Goal: Information Seeking & Learning: Learn about a topic

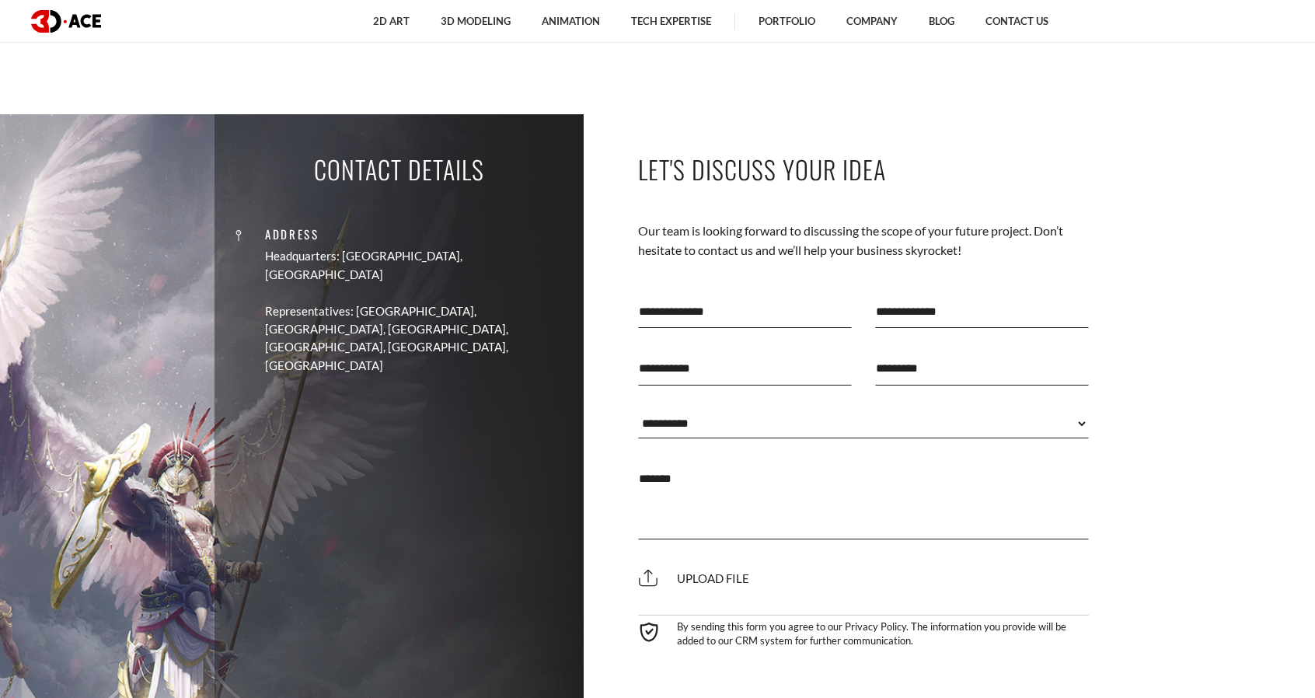
scroll to position [5905, 0]
